Goal: Use online tool/utility

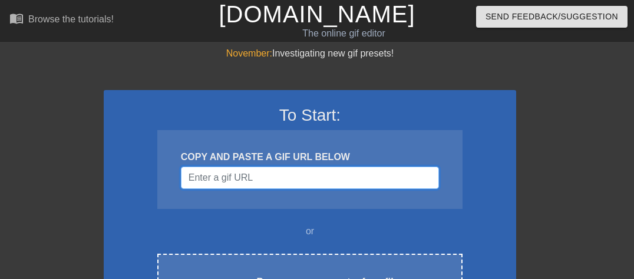
click at [253, 176] on input "Username" at bounding box center [310, 178] width 258 height 22
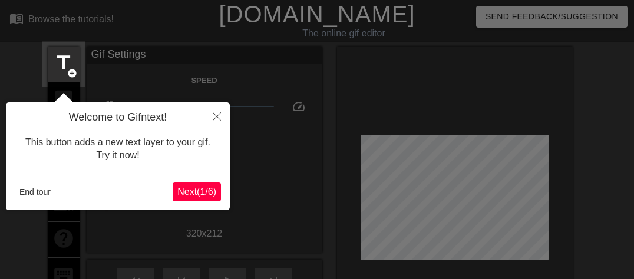
scroll to position [28, 0]
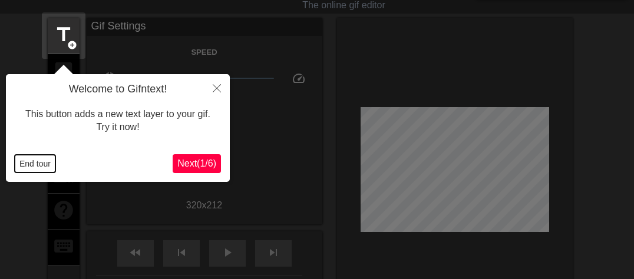
click at [33, 164] on button "End tour" at bounding box center [35, 164] width 41 height 18
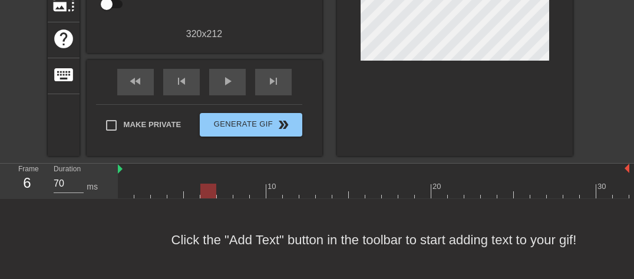
scroll to position [200, 0]
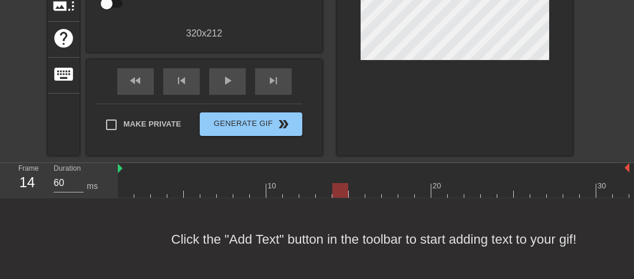
type input "70"
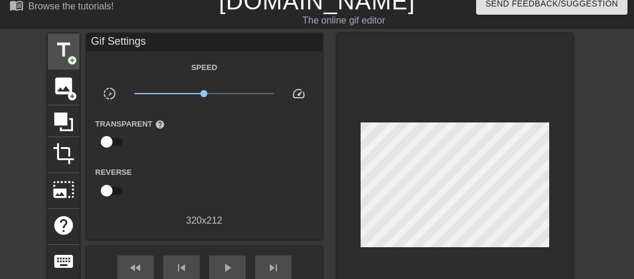
scroll to position [12, 0]
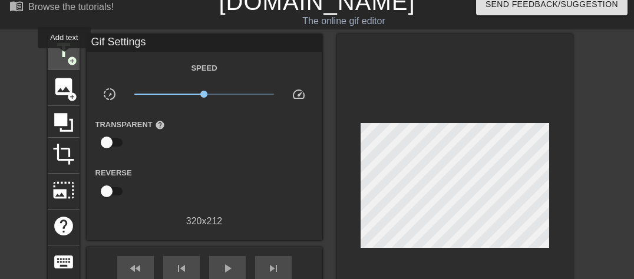
click at [64, 57] on span "title" at bounding box center [63, 50] width 22 height 22
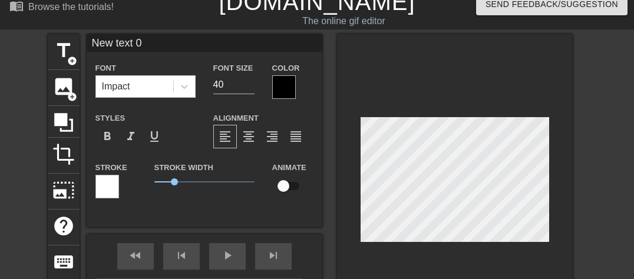
click at [158, 40] on input "New text 0" at bounding box center [205, 43] width 236 height 18
type input "NOSTO"
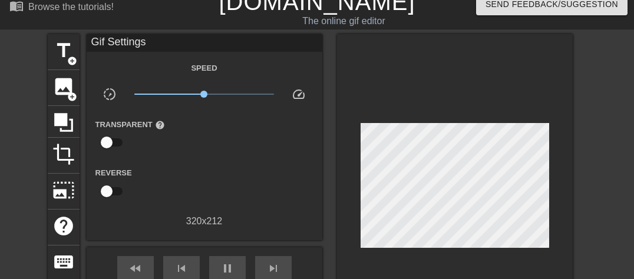
type input "70"
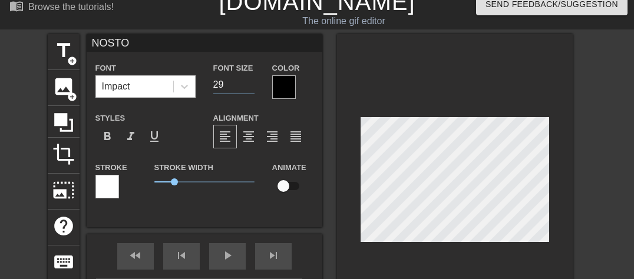
type input "29"
click at [251, 85] on input "29" at bounding box center [233, 84] width 41 height 19
click at [277, 89] on div at bounding box center [284, 87] width 24 height 24
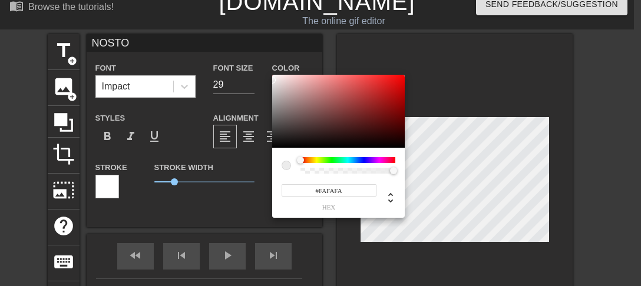
type input "#FFFFFF"
drag, startPoint x: 313, startPoint y: 104, endPoint x: 243, endPoint y: 49, distance: 89.0
click at [243, 49] on div "#FFFFFF hex" at bounding box center [320, 143] width 641 height 286
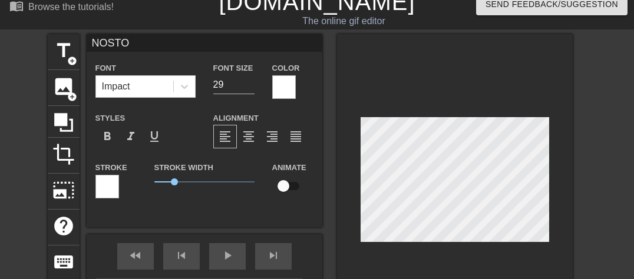
click at [104, 186] on div at bounding box center [107, 187] width 24 height 24
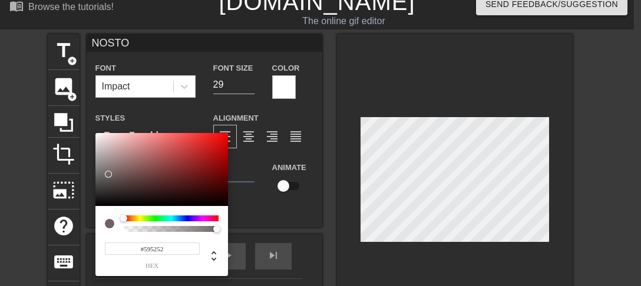
type input "#000000"
drag, startPoint x: 108, startPoint y: 174, endPoint x: 52, endPoint y: 270, distance: 110.6
click at [52, 270] on div "#000000 hex" at bounding box center [320, 143] width 641 height 286
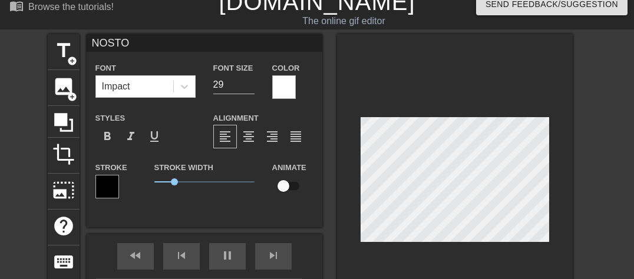
click at [569, 181] on div at bounding box center [455, 182] width 236 height 296
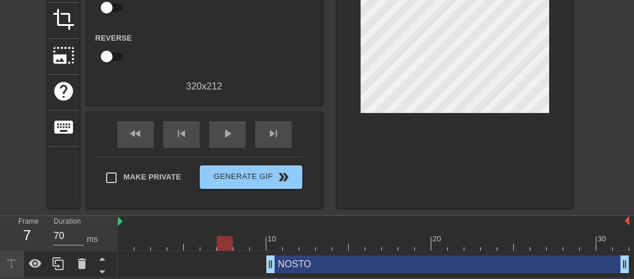
scroll to position [148, 0]
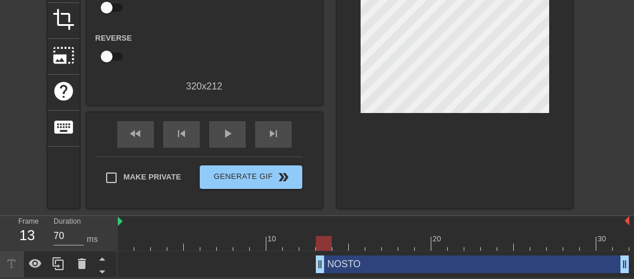
drag, startPoint x: 275, startPoint y: 261, endPoint x: 319, endPoint y: 252, distance: 45.6
click at [319, 252] on div "NOSTO drag_handle drag_handle" at bounding box center [373, 265] width 511 height 27
click at [415, 155] on div at bounding box center [455, 53] width 236 height 309
drag, startPoint x: 320, startPoint y: 265, endPoint x: 337, endPoint y: 263, distance: 16.6
type input "70"
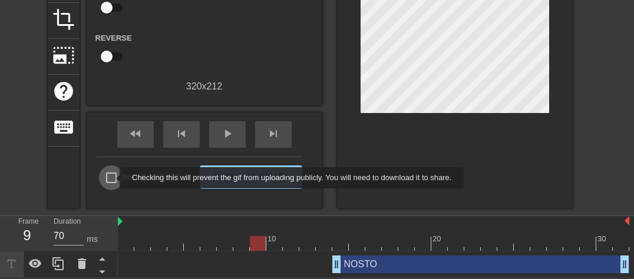
click at [112, 178] on input "Make Private" at bounding box center [111, 178] width 25 height 25
checkbox input "true"
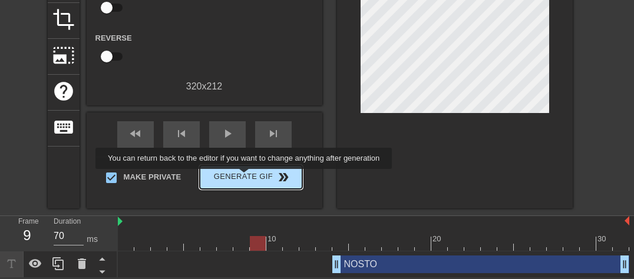
click at [245, 177] on span "Generate Gif double_arrow" at bounding box center [250, 177] width 92 height 14
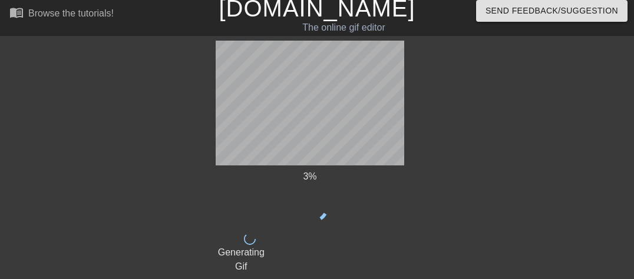
scroll to position [0, 0]
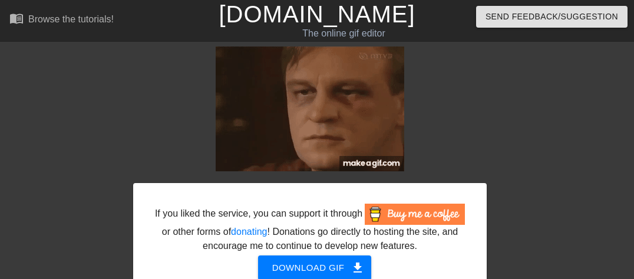
click at [316, 18] on link "[DOMAIN_NAME]" at bounding box center [317, 14] width 196 height 26
